Goal: Check status: Check status

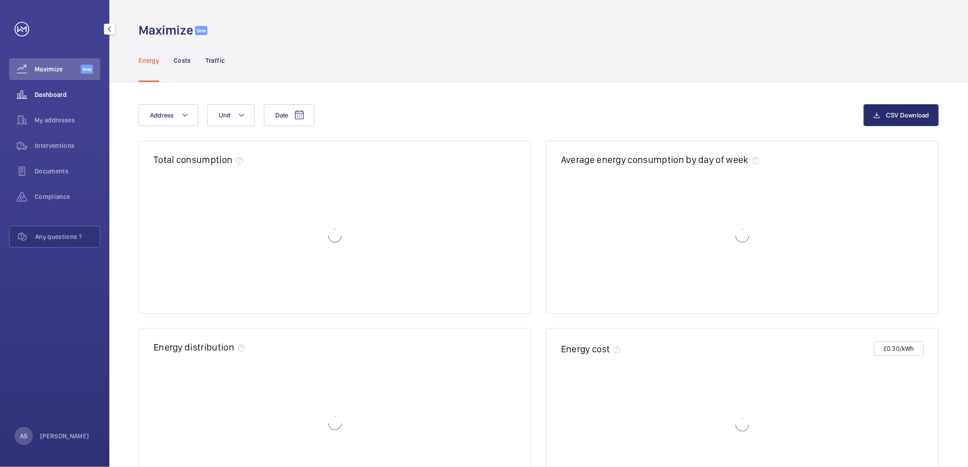
scroll to position [66, 0]
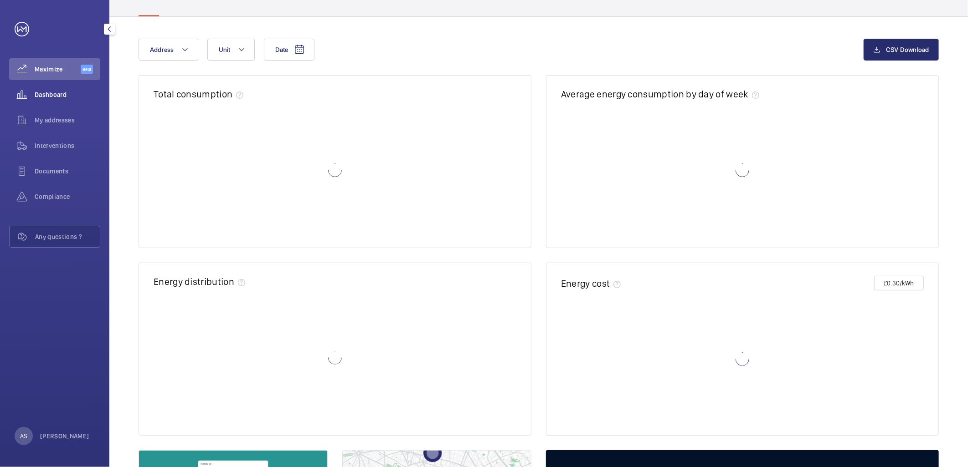
click at [55, 90] on span "Dashboard" at bounding box center [68, 94] width 66 height 9
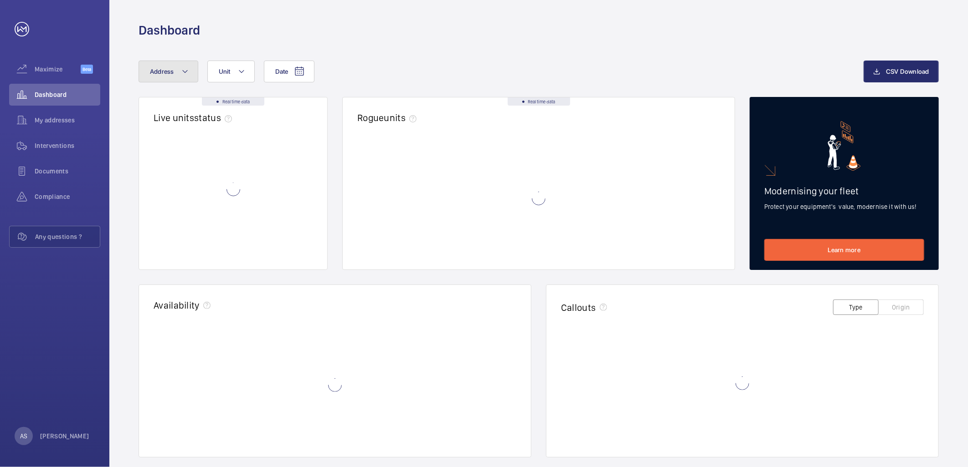
click at [157, 68] on span "Address" at bounding box center [162, 71] width 24 height 7
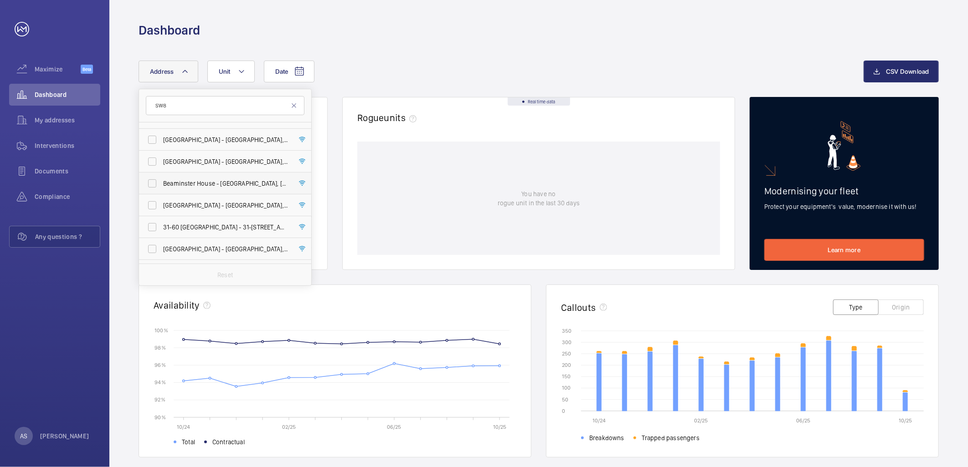
scroll to position [187, 0]
type input "SW8"
click at [379, 80] on div "Date Address SW8 Wareham House - Wareham House, LONDON SW8 1AZ Branksome House …" at bounding box center [501, 72] width 725 height 22
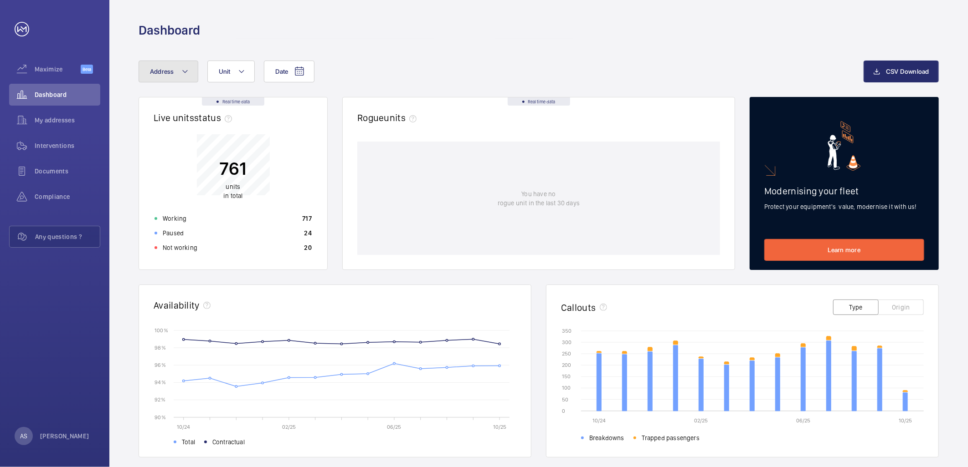
click at [149, 75] on button "Address" at bounding box center [169, 72] width 60 height 22
click at [152, 103] on input "Bolney Street" at bounding box center [225, 105] width 159 height 19
click at [158, 103] on input "Bolney Street" at bounding box center [225, 105] width 159 height 19
click at [161, 104] on input "Bolney Street" at bounding box center [225, 105] width 159 height 19
type input "Bolney Street"
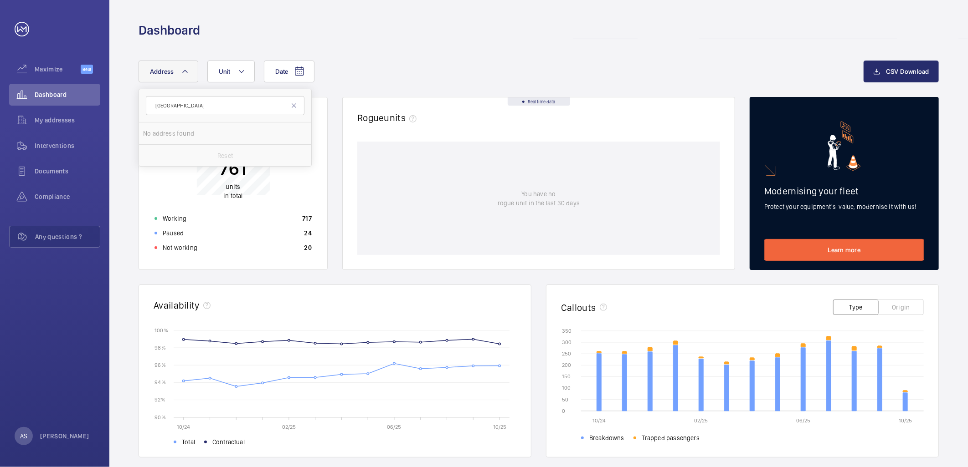
drag, startPoint x: 161, startPoint y: 104, endPoint x: 447, endPoint y: 73, distance: 288.2
click at [478, 53] on div "Date Address Bolney Street No address found Reset Unit CSV Download Real time d…" at bounding box center [538, 353] width 858 height 629
click at [41, 88] on div "Dashboard" at bounding box center [54, 95] width 91 height 22
drag, startPoint x: 41, startPoint y: 88, endPoint x: 66, endPoint y: 95, distance: 25.9
click at [63, 93] on span "Dashboard" at bounding box center [68, 94] width 66 height 9
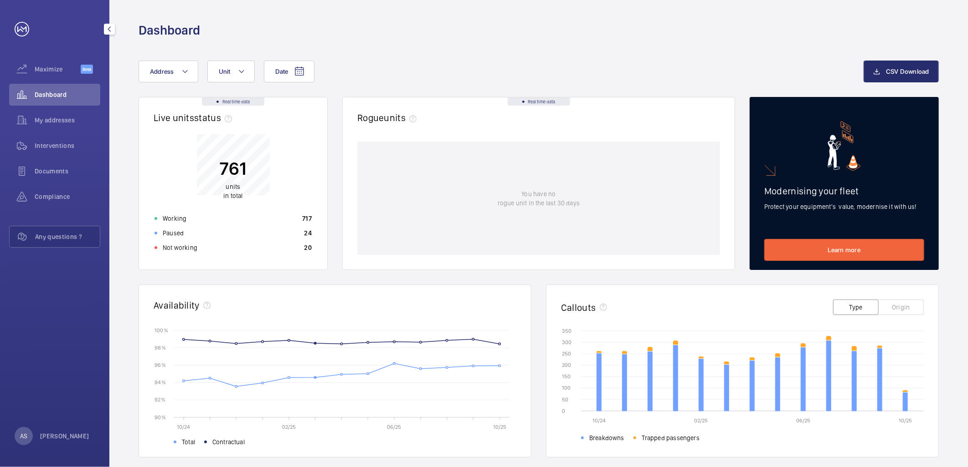
click at [66, 95] on span "Dashboard" at bounding box center [68, 94] width 66 height 9
click at [193, 254] on div "Not working 20" at bounding box center [233, 248] width 168 height 15
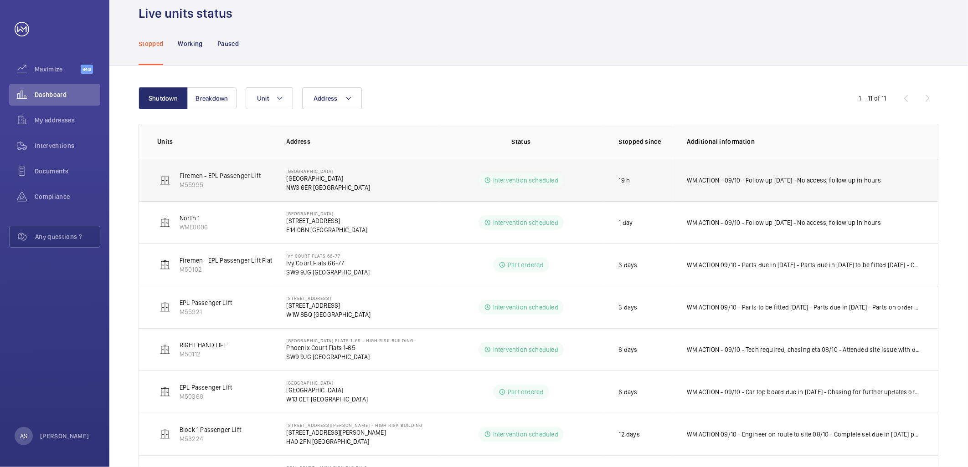
scroll to position [51, 0]
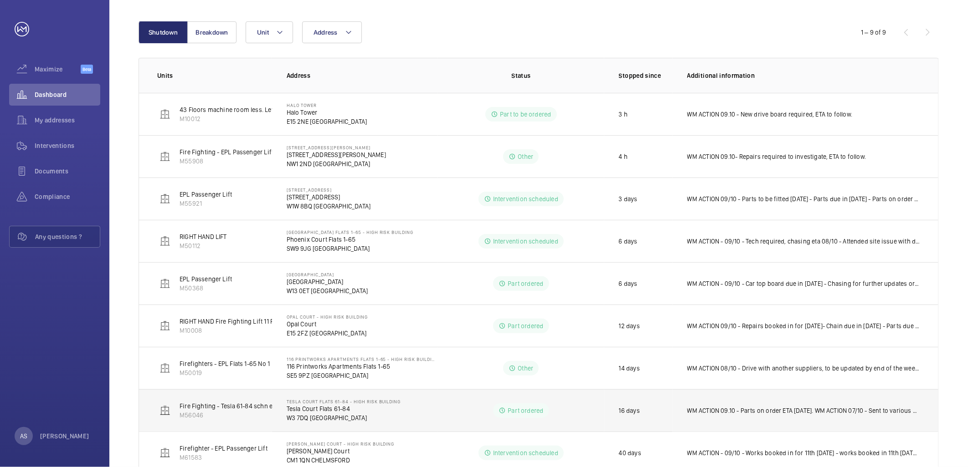
scroll to position [131, 0]
